Goal: Information Seeking & Learning: Learn about a topic

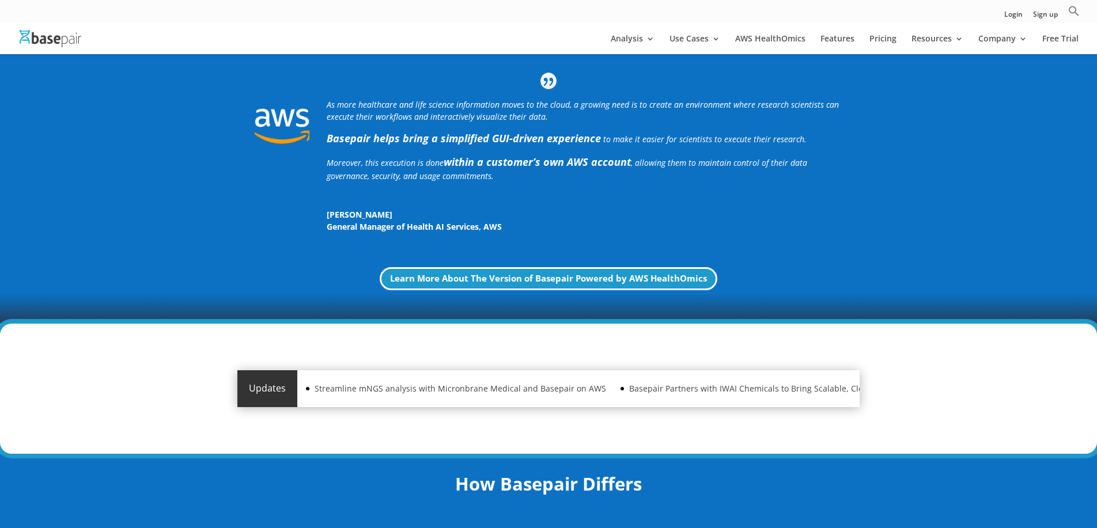
scroll to position [410, 0]
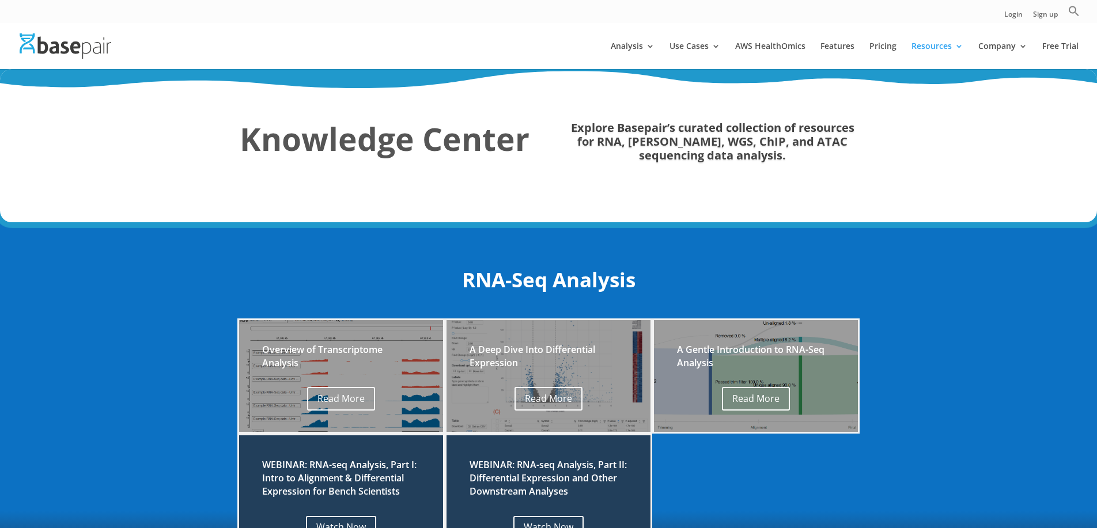
scroll to position [-1, 0]
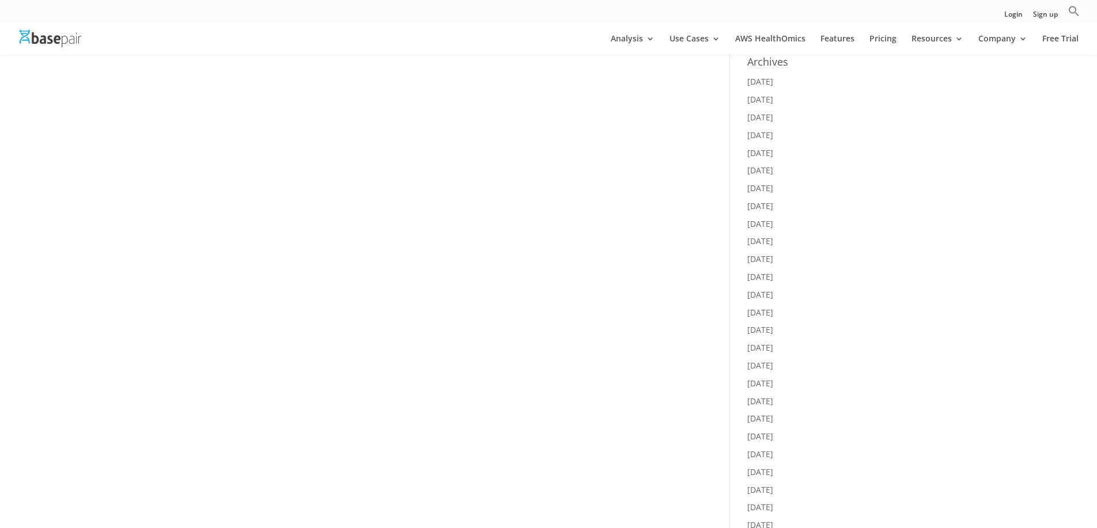
scroll to position [211, 0]
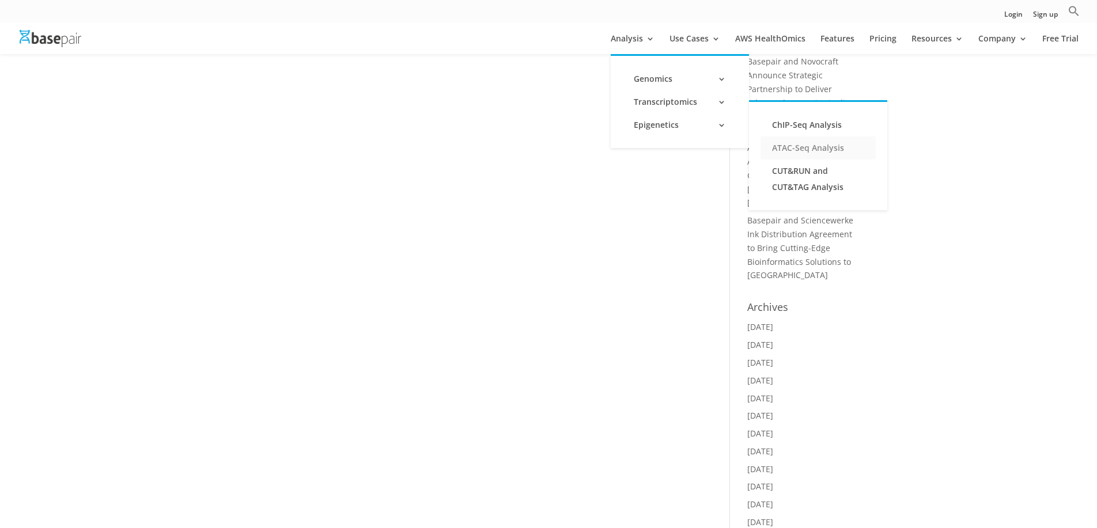
click at [800, 150] on link "ATAC-Seq Analysis" at bounding box center [817, 147] width 115 height 23
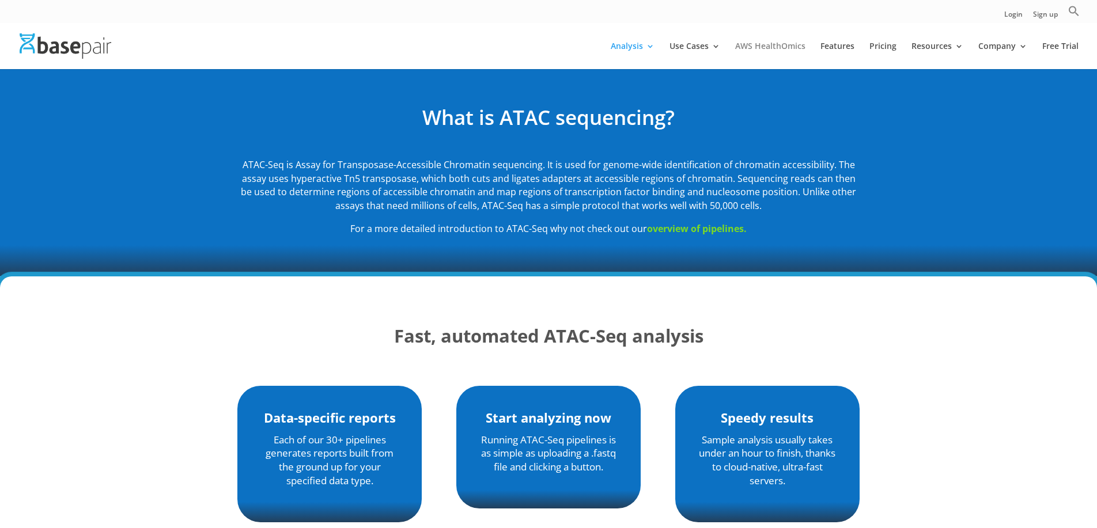
click at [761, 46] on link "AWS HealthOmics" at bounding box center [770, 55] width 70 height 27
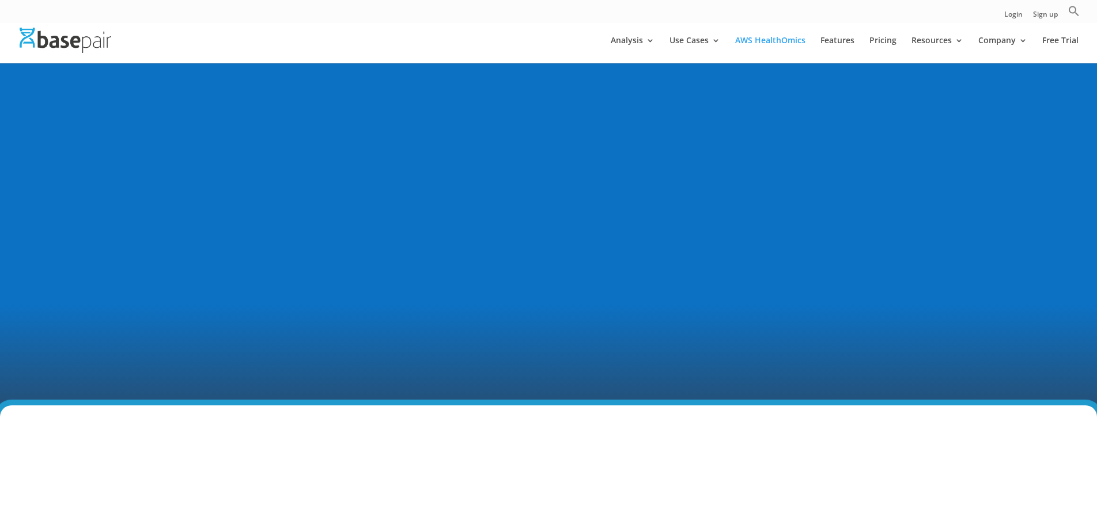
scroll to position [236, 0]
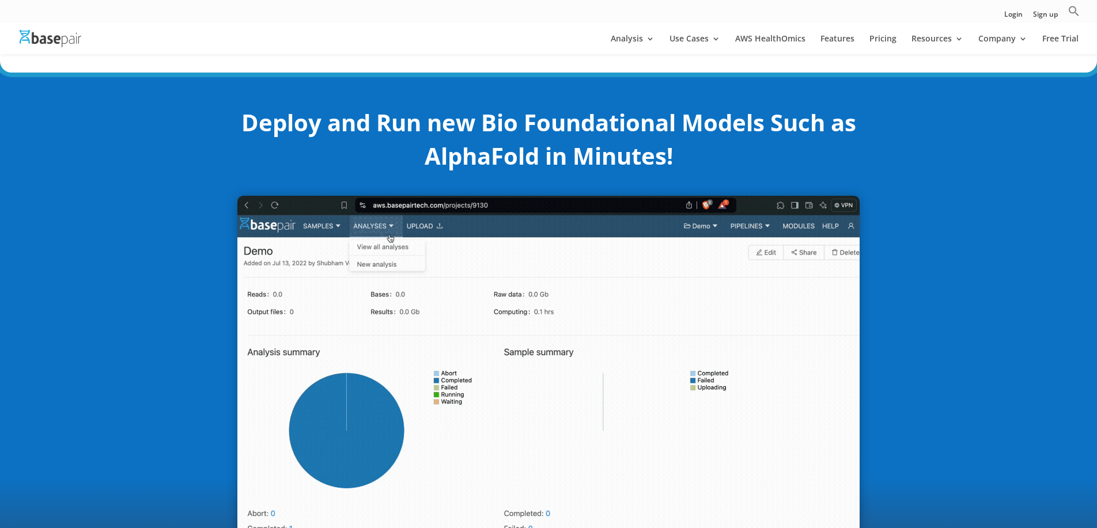
click at [137, 290] on div "Deploy and Run new Bio Foundational Models Such as AlphaFold in Minutes!" at bounding box center [548, 326] width 1097 height 506
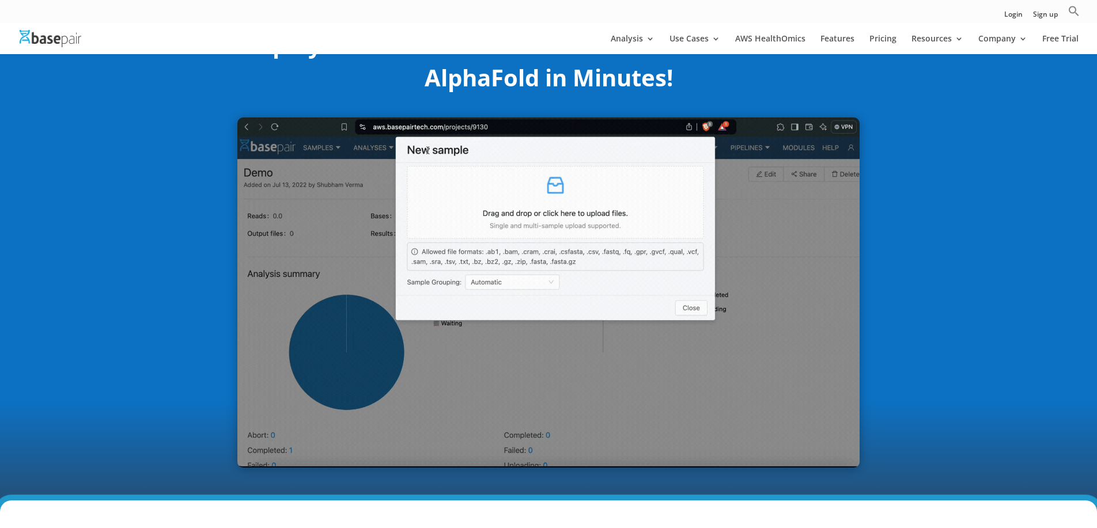
scroll to position [316, 0]
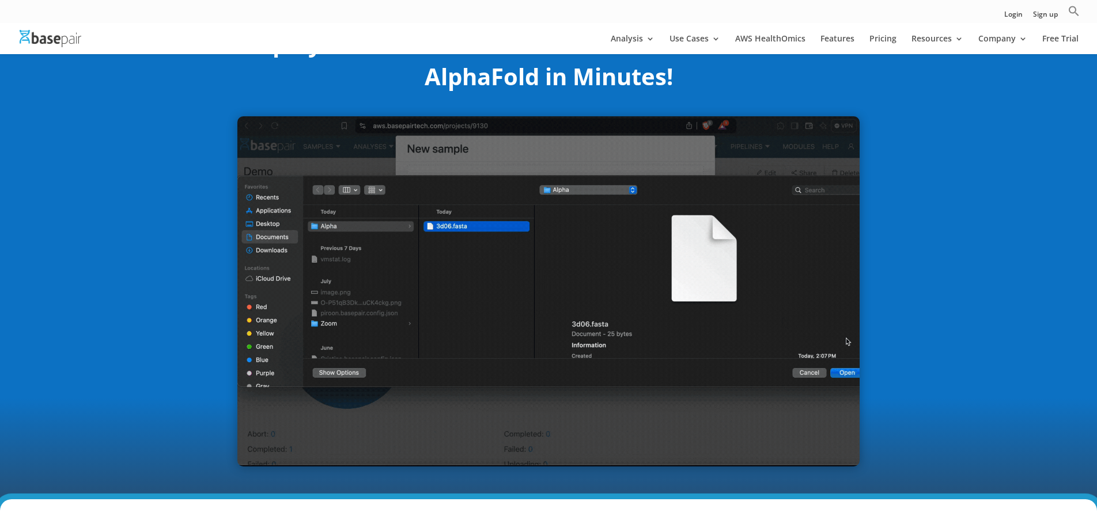
click at [149, 303] on div "Deploy and Run new Bio Foundational Models Such as AlphaFold in Minutes!" at bounding box center [548, 246] width 1097 height 506
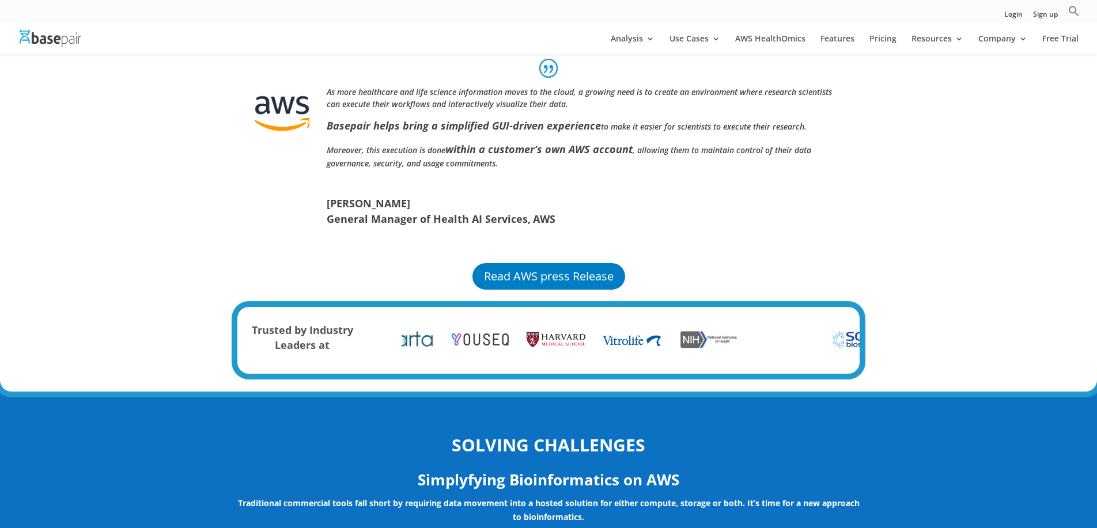
scroll to position [0, 0]
